Goal: Transaction & Acquisition: Subscribe to service/newsletter

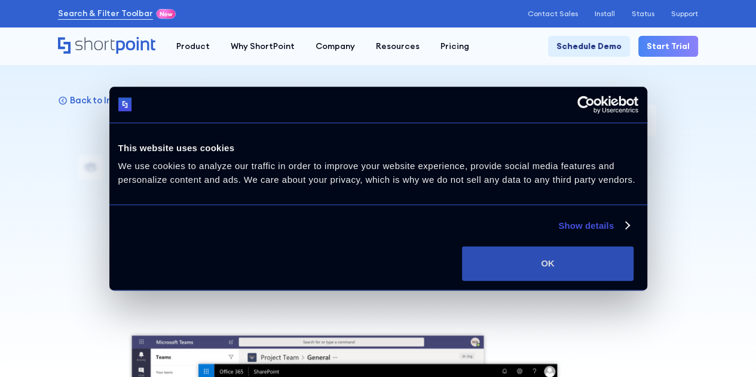
click at [633, 281] on button "OK" at bounding box center [547, 263] width 171 height 35
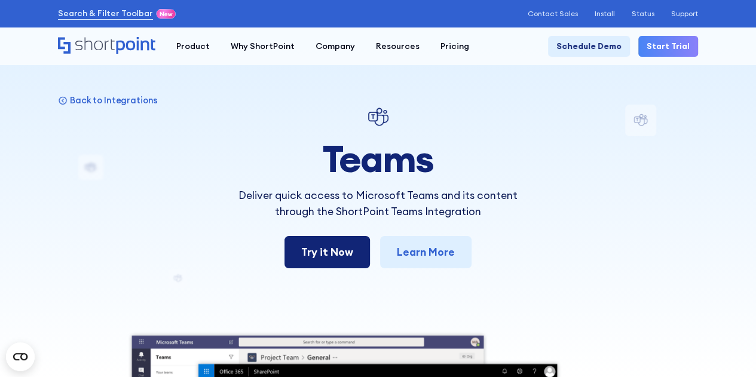
click at [339, 251] on link "Try it Now" at bounding box center [326, 252] width 85 height 32
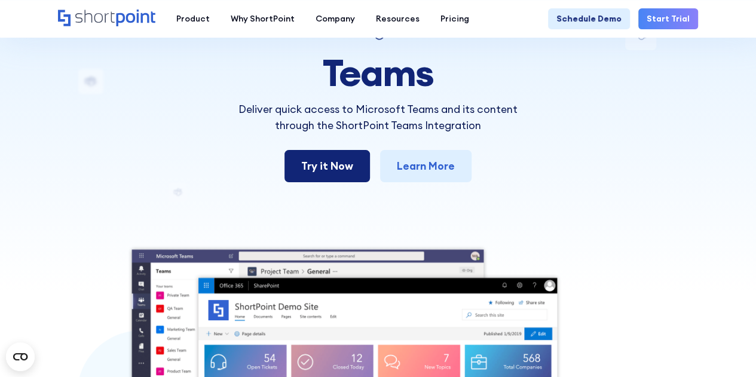
scroll to position [60, 0]
